Goal: Transaction & Acquisition: Book appointment/travel/reservation

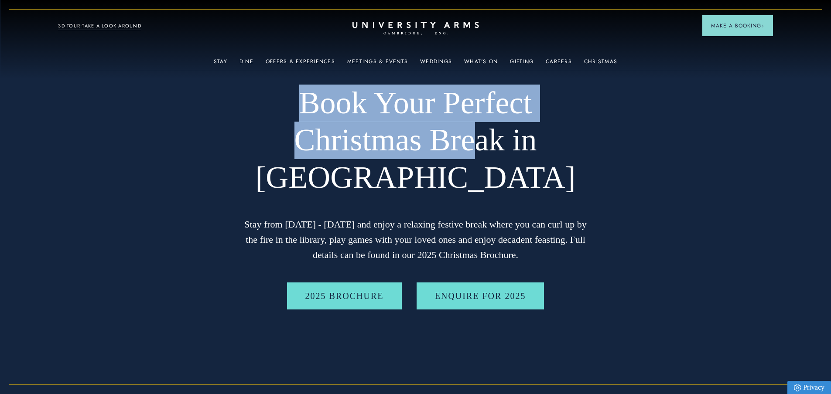
drag, startPoint x: 309, startPoint y: 125, endPoint x: 468, endPoint y: 153, distance: 161.6
click at [468, 154] on h1 "Book Your Perfect Christmas Break in [GEOGRAPHIC_DATA]" at bounding box center [415, 141] width 349 height 112
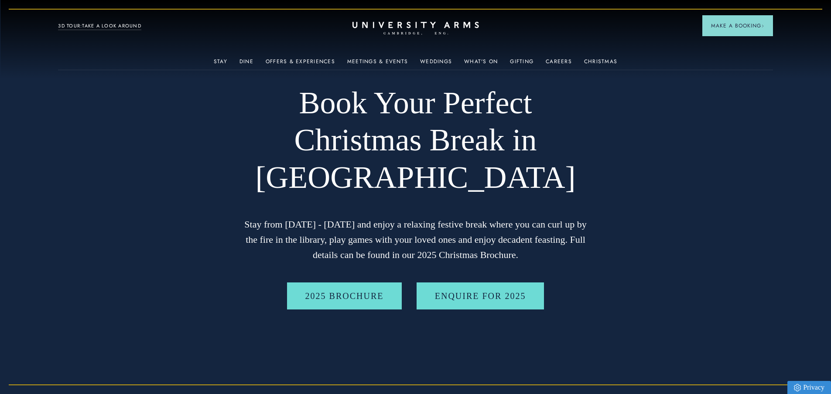
click at [463, 163] on h1 "Book Your Perfect Christmas Break in [GEOGRAPHIC_DATA]" at bounding box center [415, 141] width 349 height 112
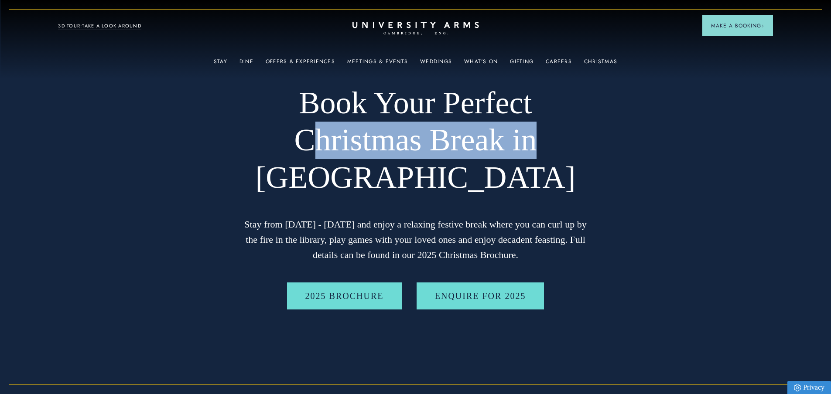
drag, startPoint x: 317, startPoint y: 141, endPoint x: 433, endPoint y: 180, distance: 121.9
click at [536, 156] on h1 "Book Your Perfect Christmas Break in [GEOGRAPHIC_DATA]" at bounding box center [415, 141] width 349 height 112
click at [427, 181] on h1 "Book Your Perfect Christmas Break in [GEOGRAPHIC_DATA]" at bounding box center [415, 141] width 349 height 112
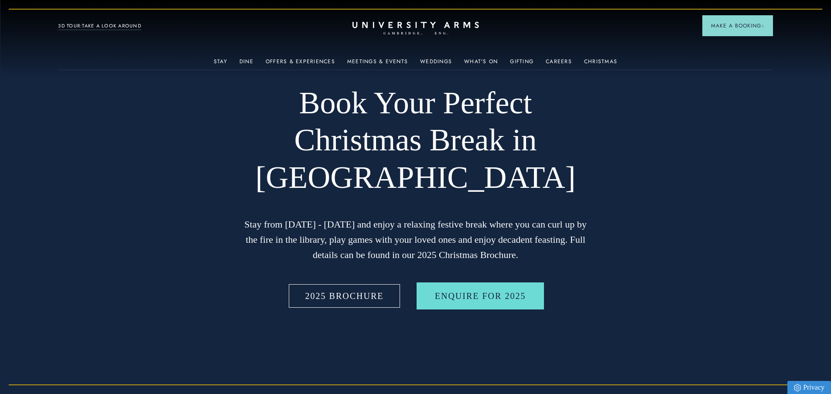
drag, startPoint x: 343, startPoint y: 298, endPoint x: 205, endPoint y: 67, distance: 269.0
click at [343, 297] on link "2025 BROCHURE" at bounding box center [344, 296] width 115 height 27
